Goal: Task Accomplishment & Management: Complete application form

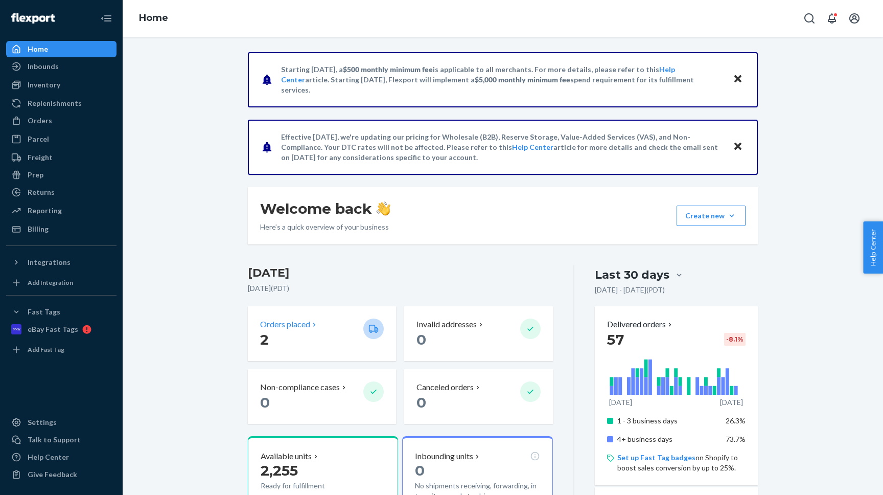
click at [303, 332] on p "2" at bounding box center [307, 339] width 95 height 18
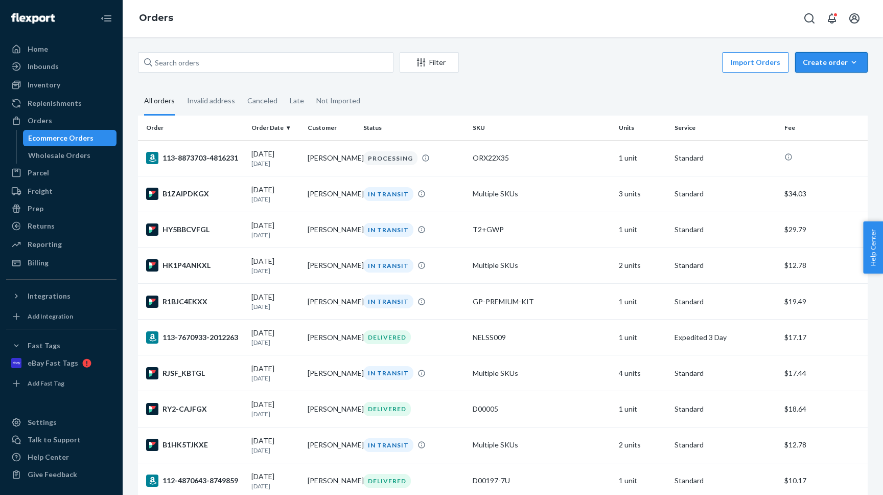
click at [836, 64] on div "Create order" at bounding box center [831, 62] width 57 height 10
click at [824, 85] on span "Ecommerce order" at bounding box center [837, 86] width 63 height 7
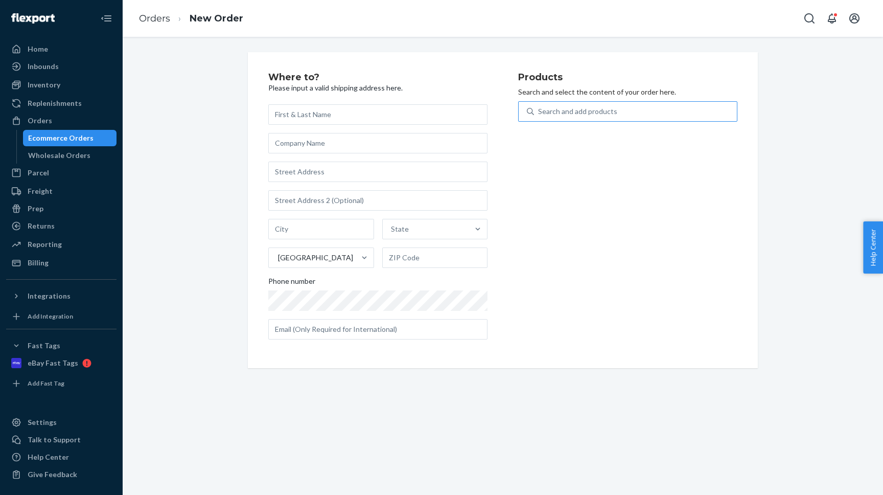
click at [596, 108] on div "Search and add products" at bounding box center [577, 111] width 79 height 10
click at [539, 108] on input "Search and add products" at bounding box center [538, 111] width 1 height 10
paste input "802-5323"
type input "802-5323"
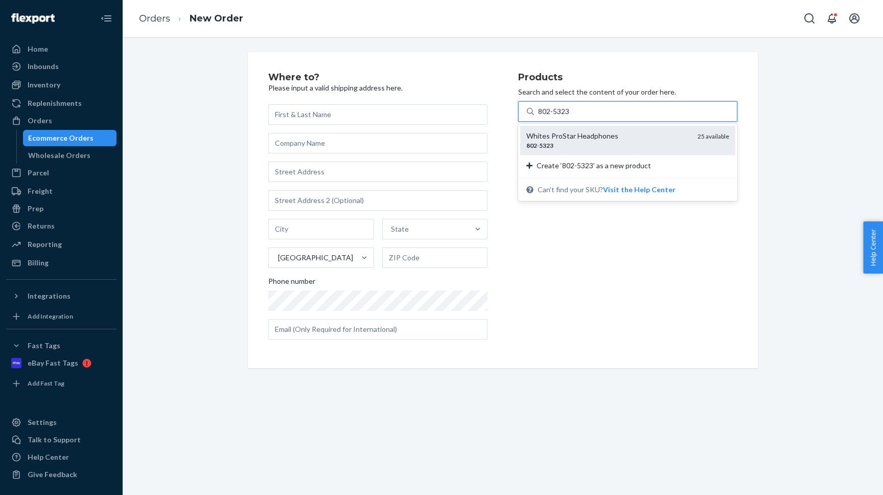
click at [564, 141] on div "802 - 5323" at bounding box center [608, 145] width 163 height 9
click at [564, 117] on input "802-5323" at bounding box center [554, 111] width 33 height 10
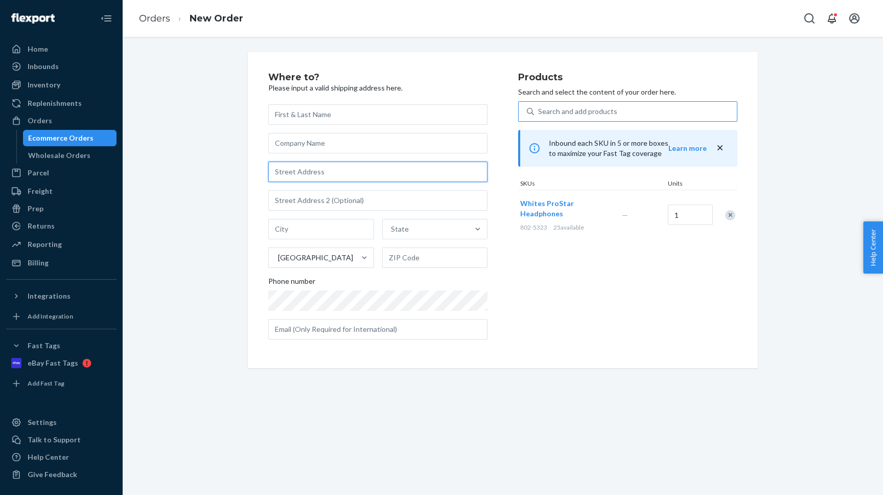
click at [299, 168] on input "text" at bounding box center [377, 172] width 219 height 20
paste input "[STREET_ADDRESS]"
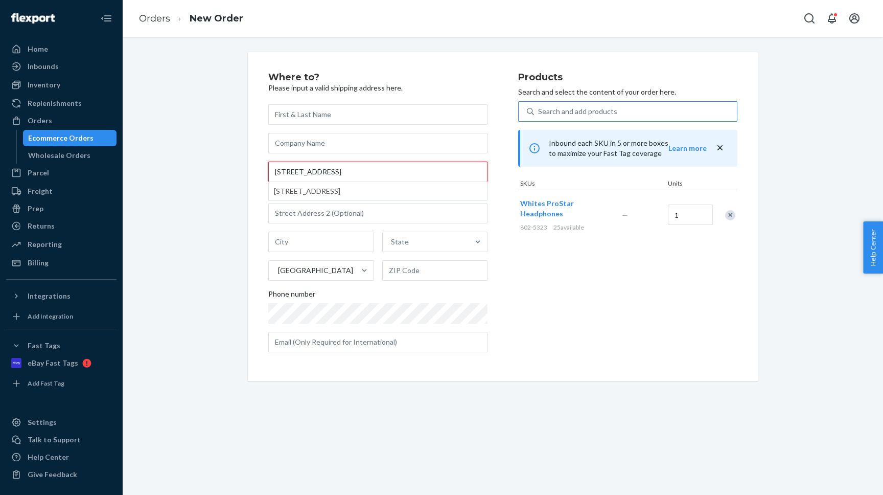
type input "[STREET_ADDRESS]"
type input "[GEOGRAPHIC_DATA]"
type input "37205"
type input "[STREET_ADDRESS]"
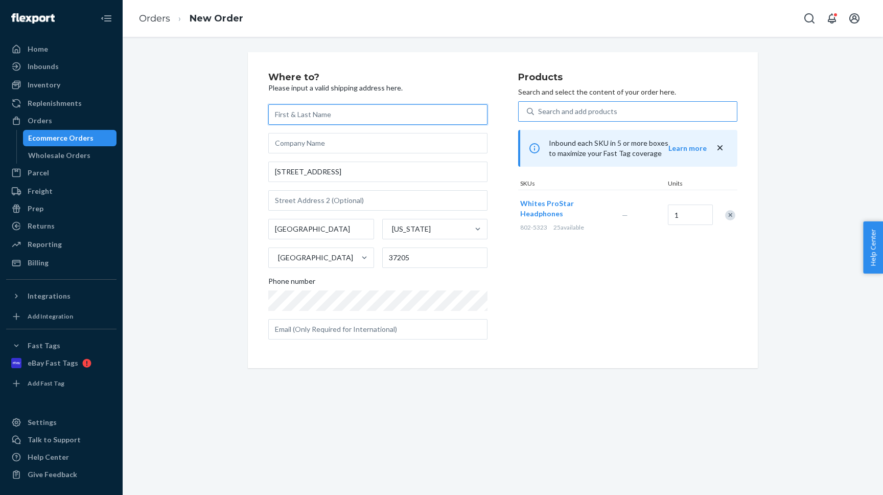
click at [282, 106] on input "text" at bounding box center [377, 114] width 219 height 20
paste input "[PERSON_NAME]"
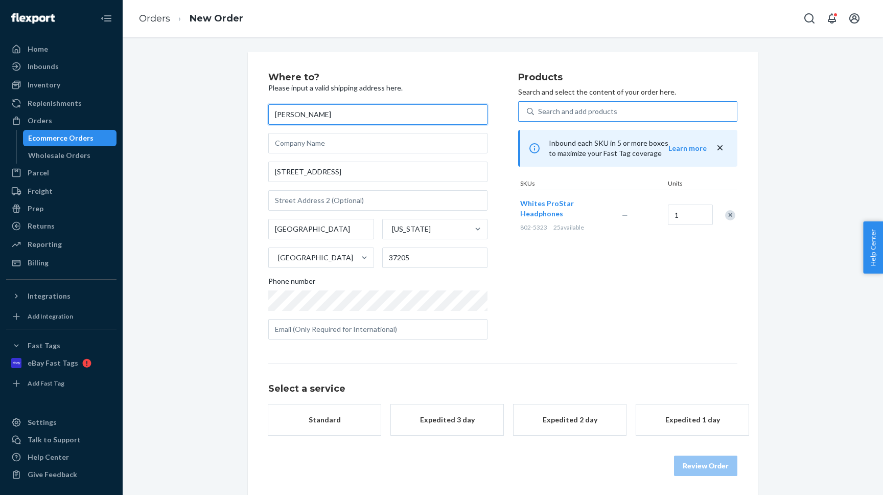
type input "[PERSON_NAME]"
click at [329, 422] on div "Standard" at bounding box center [325, 420] width 82 height 10
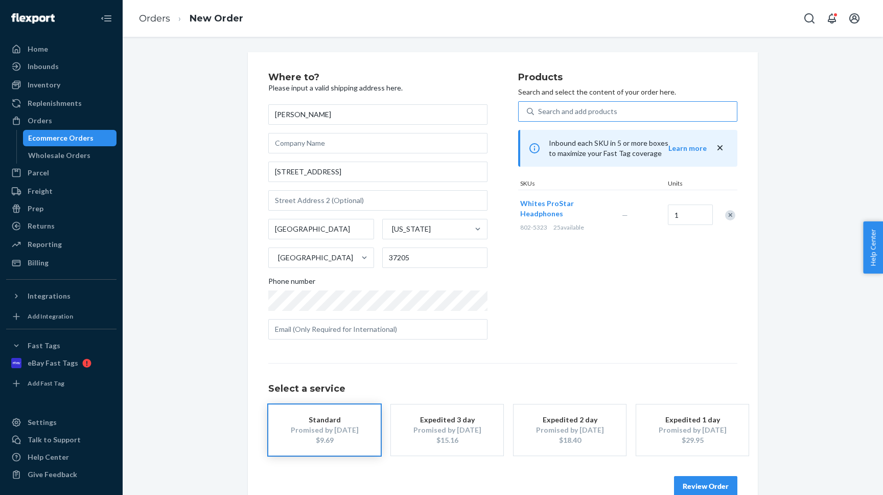
click at [687, 471] on div "Review Order" at bounding box center [502, 481] width 469 height 31
click at [700, 486] on button "Review Order" at bounding box center [705, 486] width 63 height 20
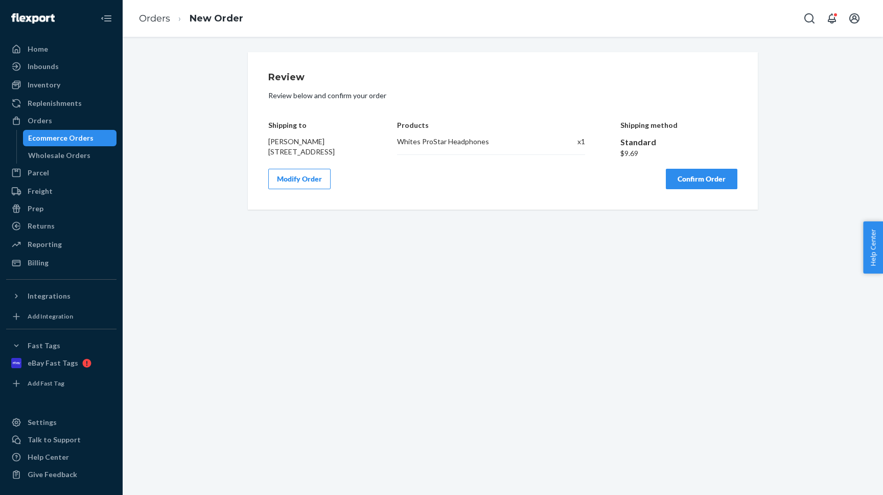
click at [710, 189] on button "Confirm Order" at bounding box center [702, 179] width 72 height 20
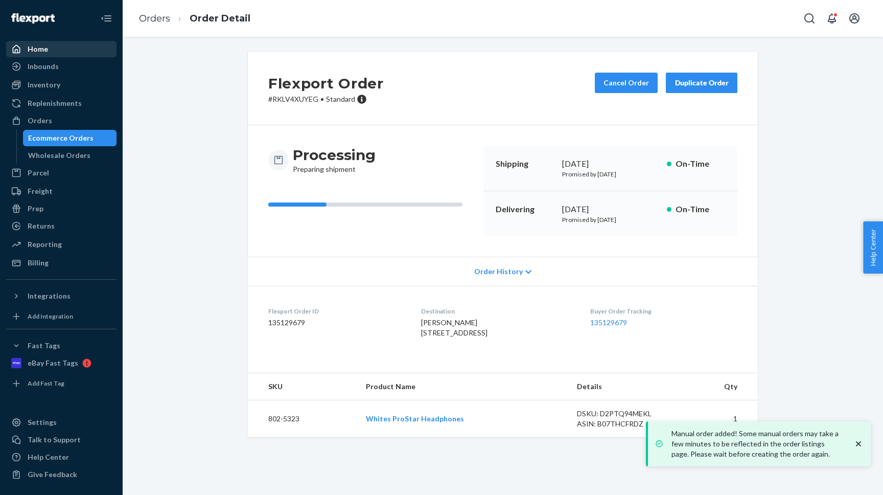
click at [54, 54] on div "Home" at bounding box center [61, 49] width 108 height 14
